Goal: Information Seeking & Learning: Learn about a topic

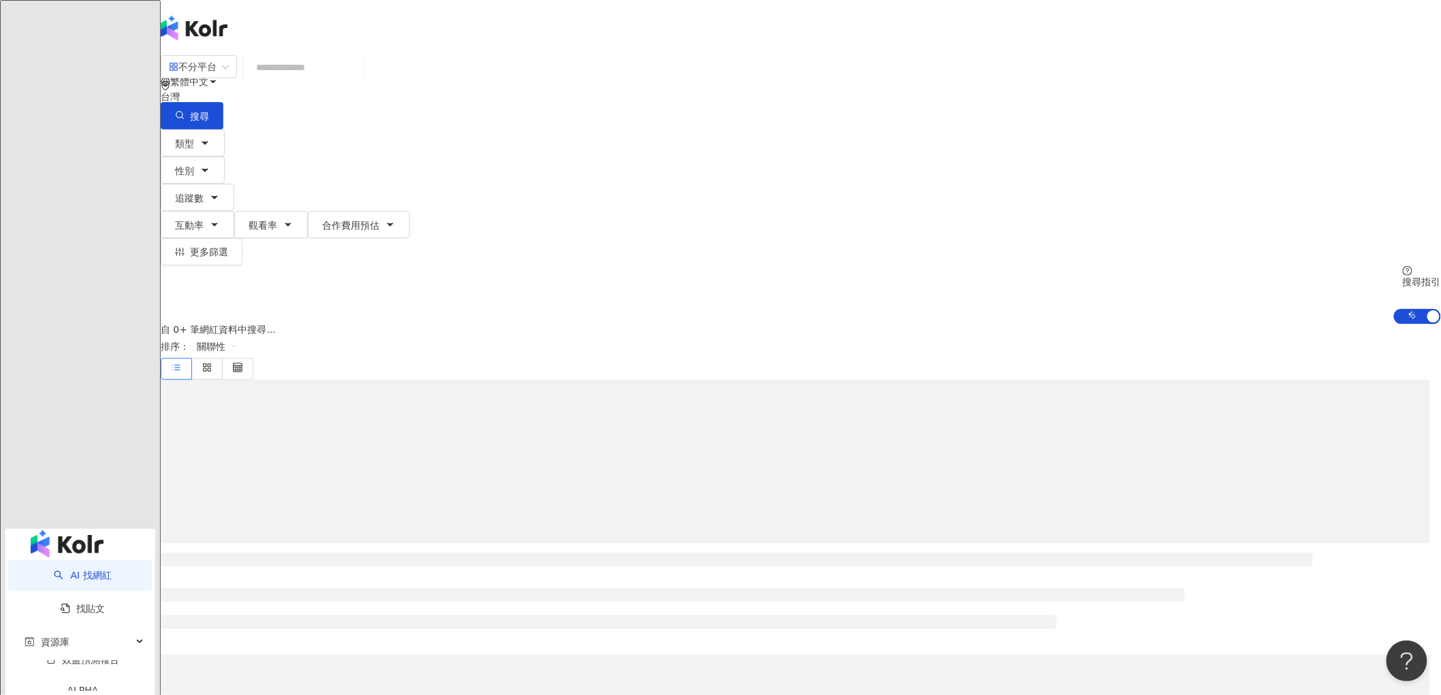
click at [359, 78] on input "search" at bounding box center [304, 67] width 110 height 26
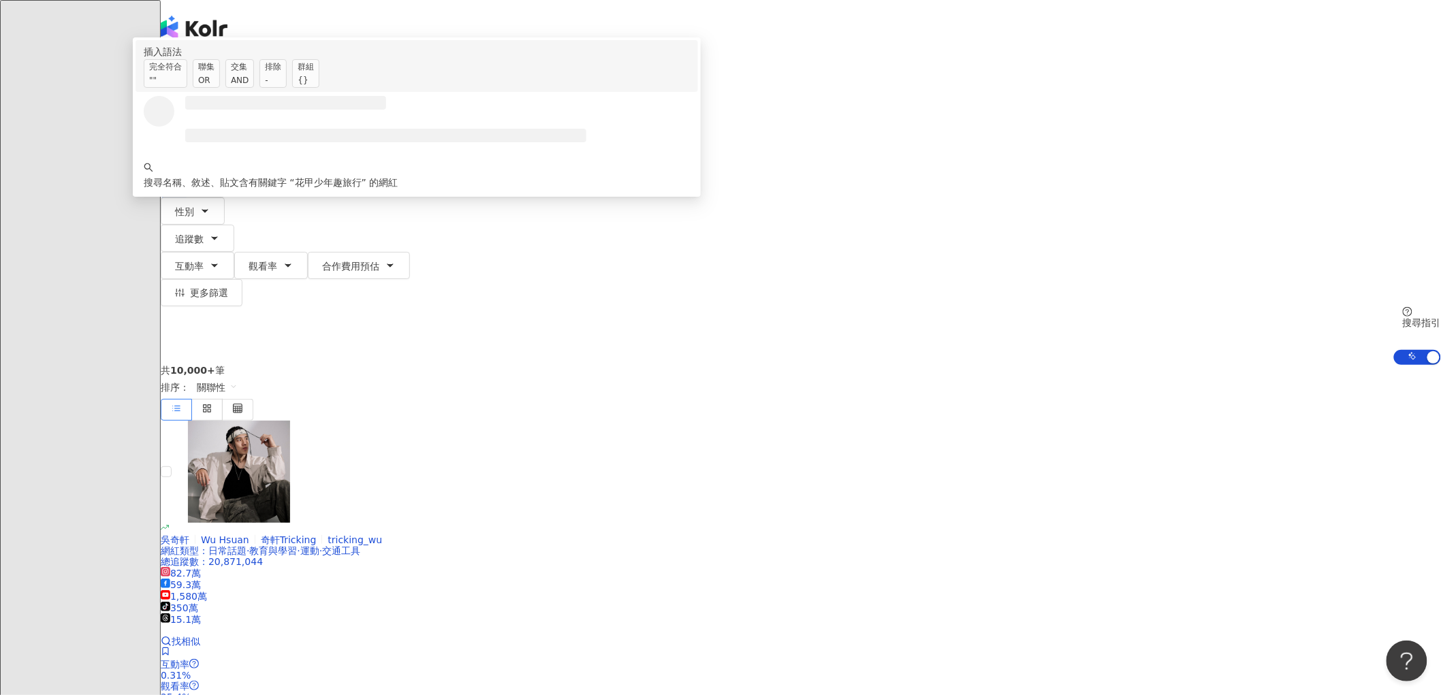
type input "*******"
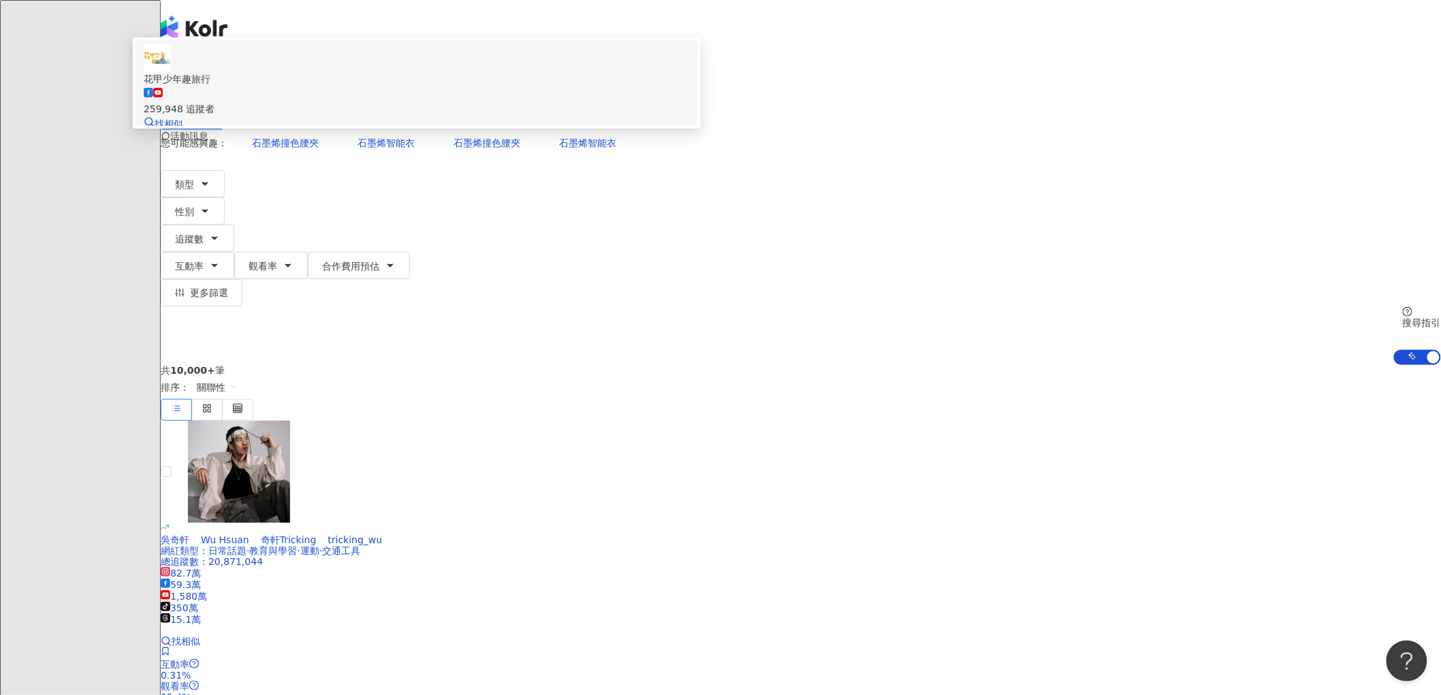
click at [616, 86] on span "花甲少年趣旅行" at bounding box center [417, 78] width 546 height 15
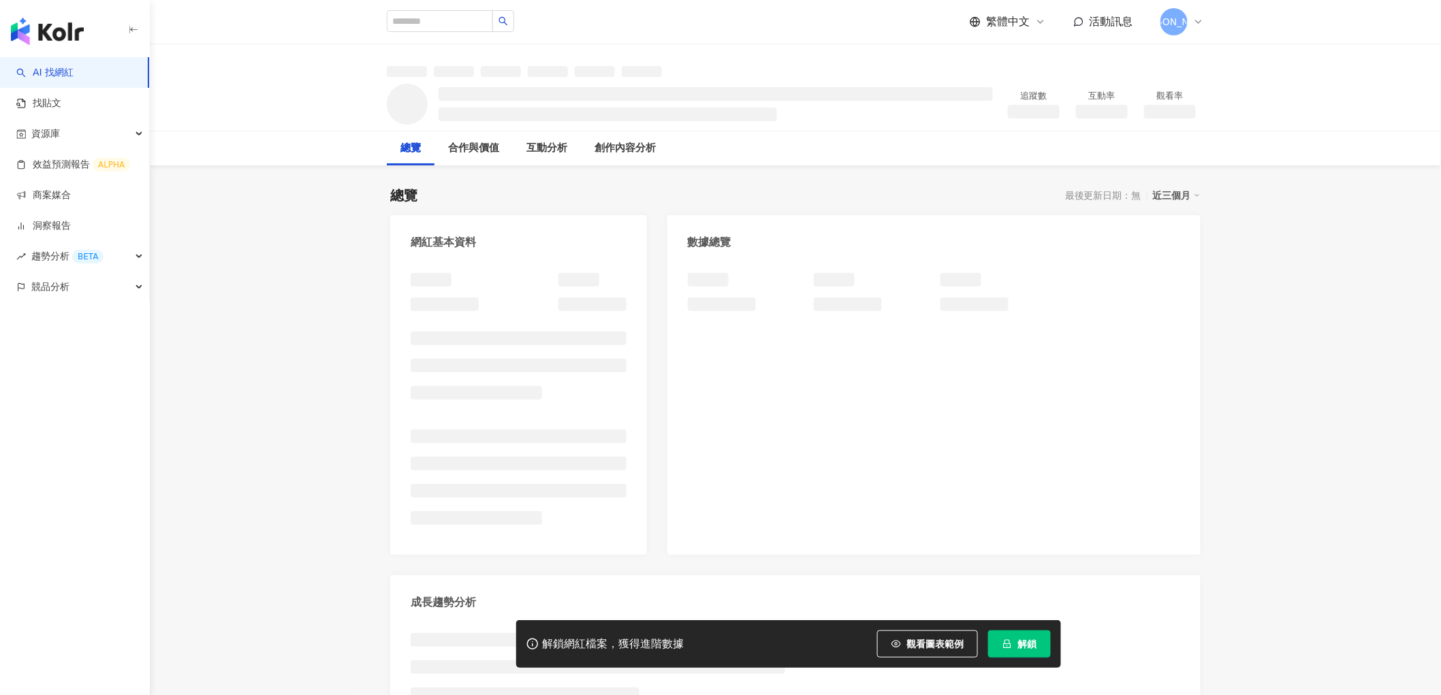
click at [1021, 648] on span "解鎖" at bounding box center [1026, 644] width 19 height 11
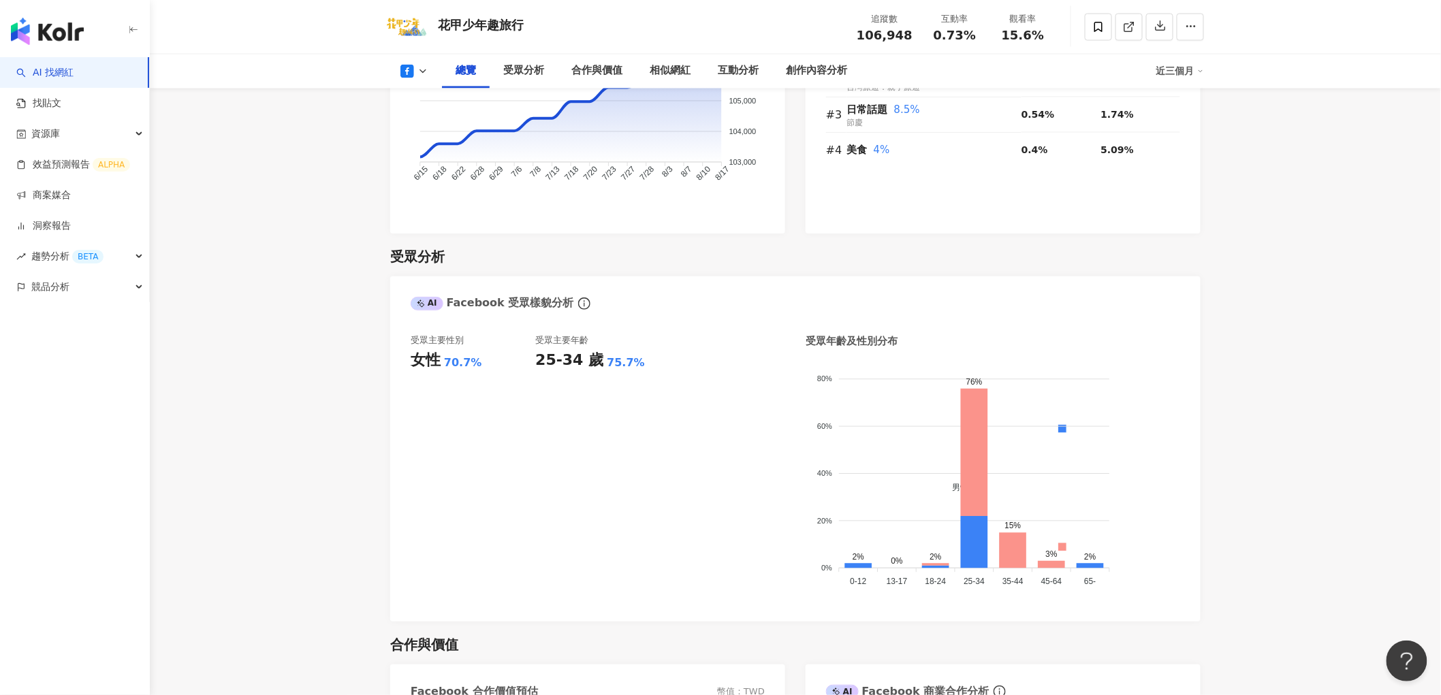
scroll to position [1045, 0]
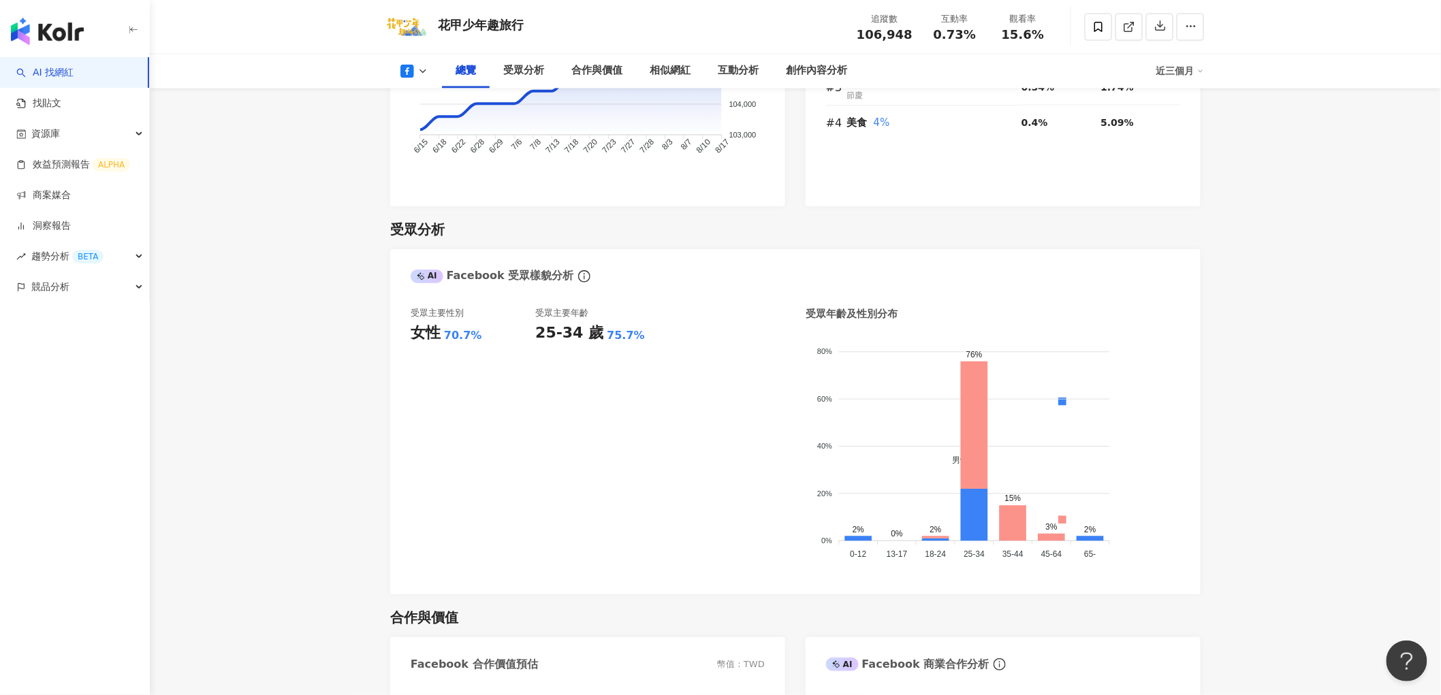
click at [424, 75] on icon at bounding box center [422, 71] width 11 height 11
click at [412, 71] on icon at bounding box center [407, 72] width 14 height 14
click at [419, 125] on button "YouTube" at bounding box center [436, 128] width 82 height 19
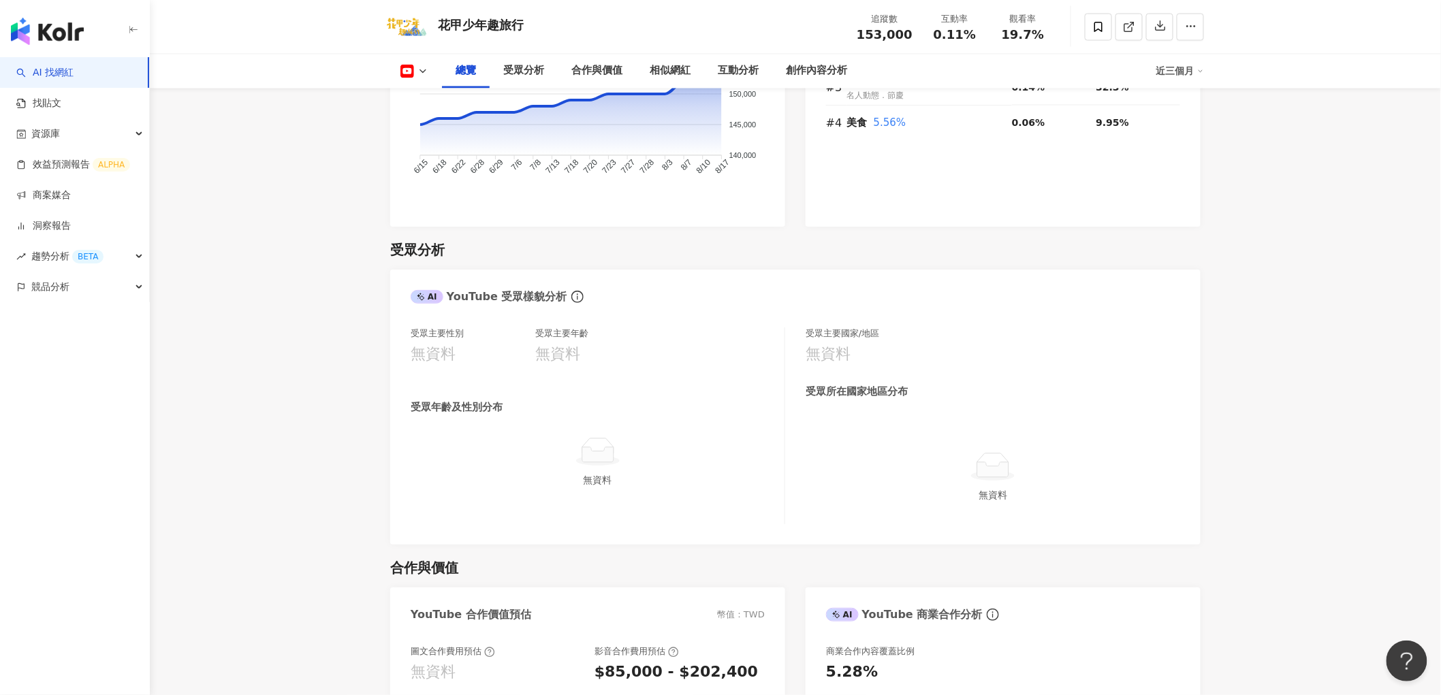
click at [400, 72] on icon at bounding box center [407, 72] width 14 height 14
click at [1181, 73] on div "近三個月" at bounding box center [1180, 72] width 48 height 22
click at [1186, 127] on link "近六個月" at bounding box center [1186, 129] width 38 height 15
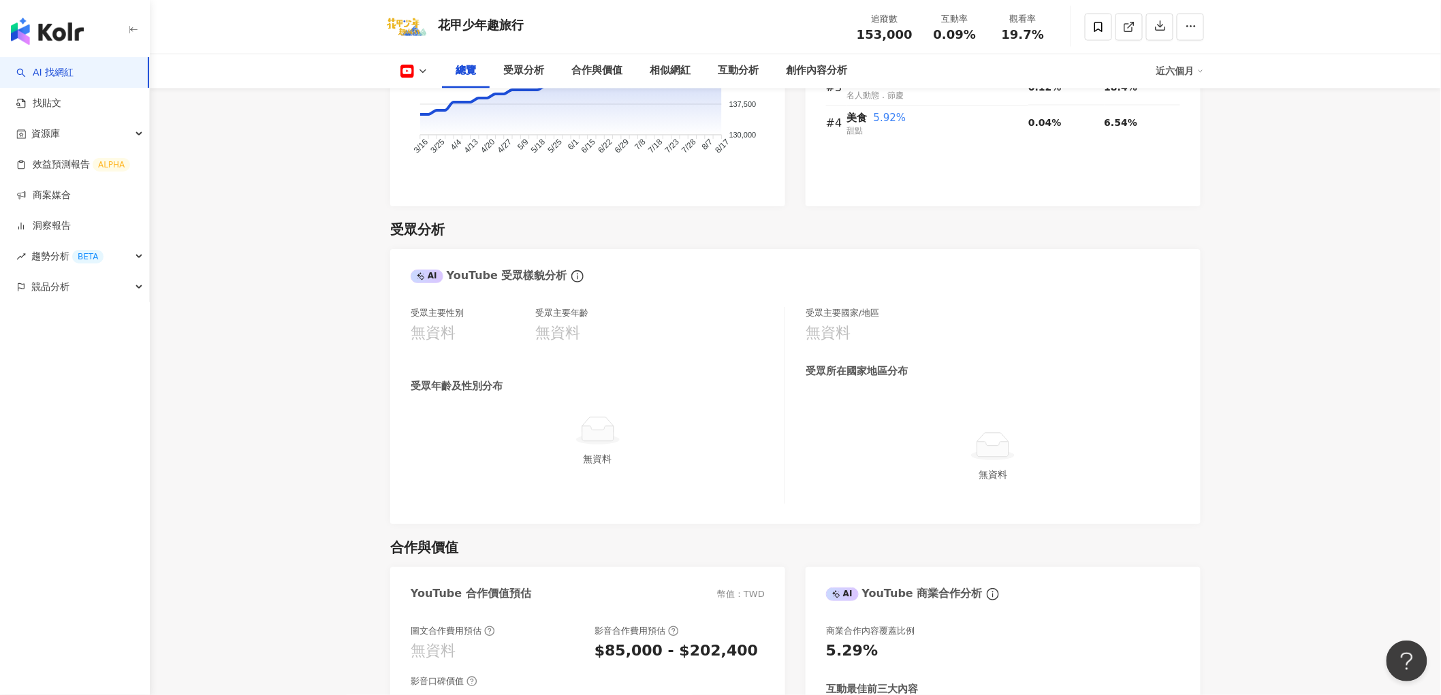
click at [418, 69] on icon at bounding box center [422, 71] width 11 height 11
click at [433, 103] on button "Facebook" at bounding box center [436, 97] width 82 height 19
